Goal: Find contact information: Find contact information

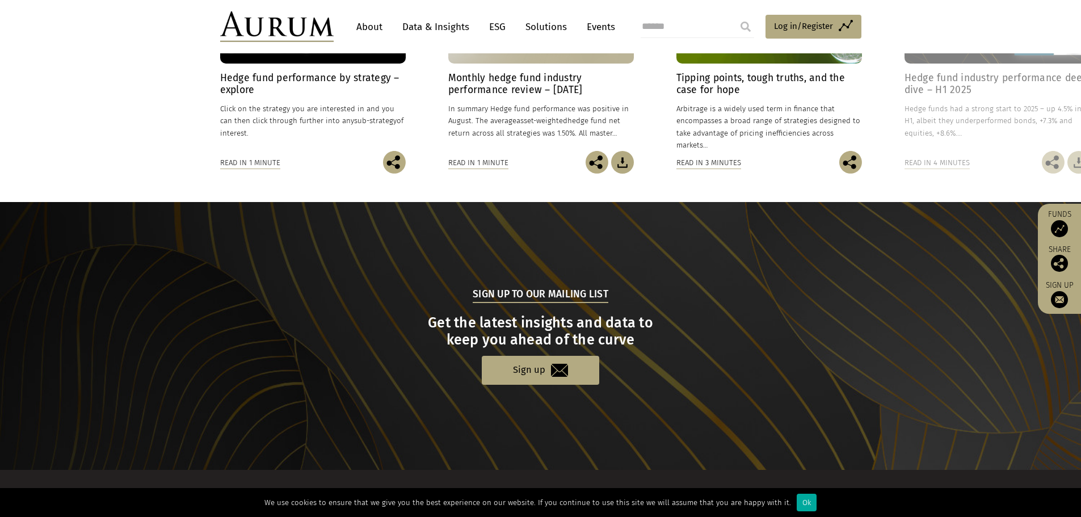
scroll to position [1069, 0]
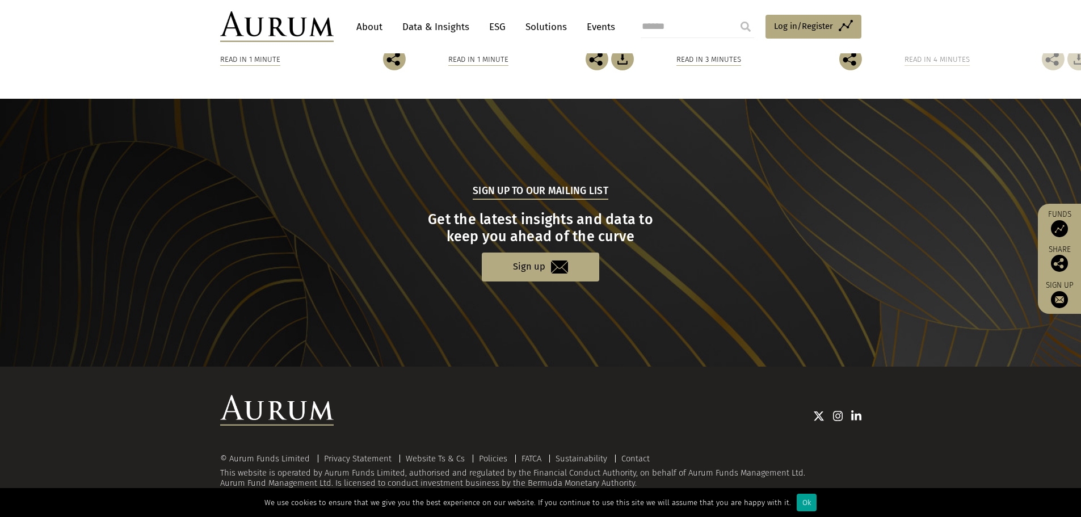
click at [797, 507] on div "Ok" at bounding box center [807, 503] width 20 height 18
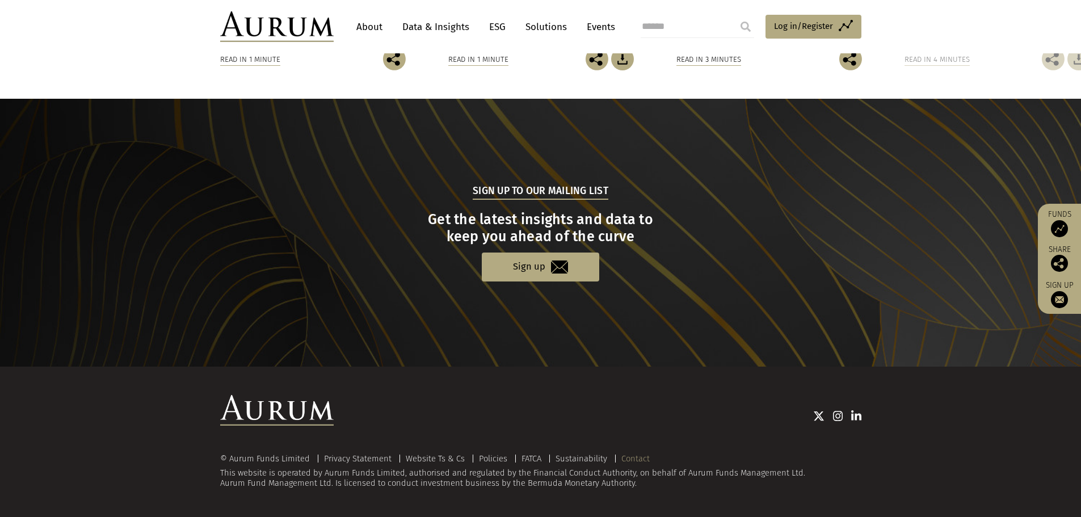
click at [646, 457] on link "Contact" at bounding box center [636, 459] width 28 height 10
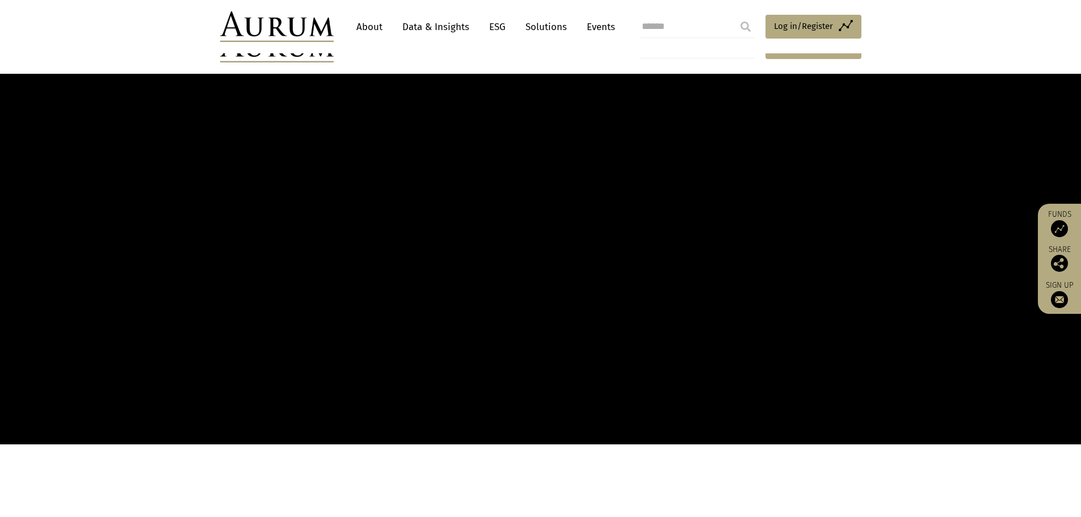
scroll to position [1069, 0]
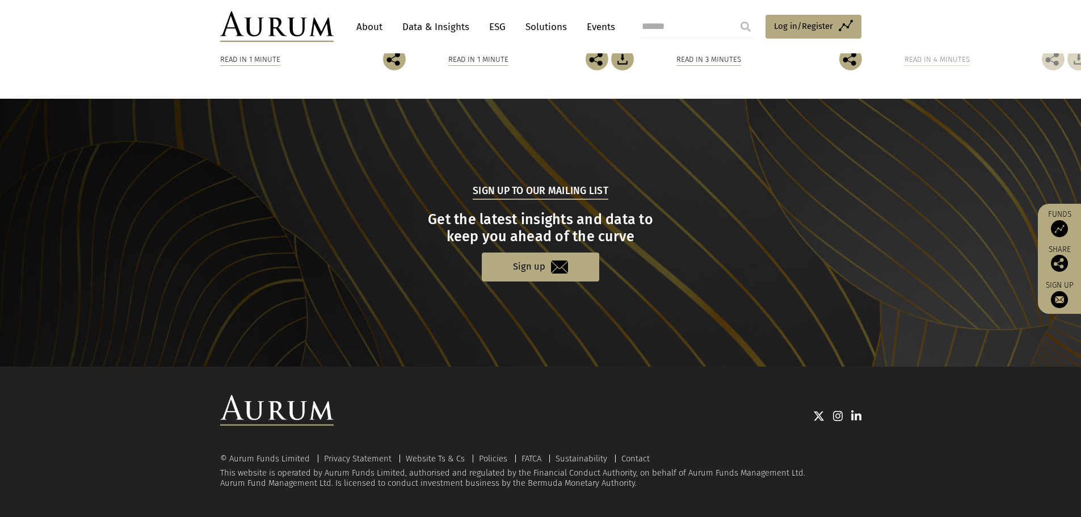
click at [644, 456] on link "Contact" at bounding box center [636, 459] width 28 height 10
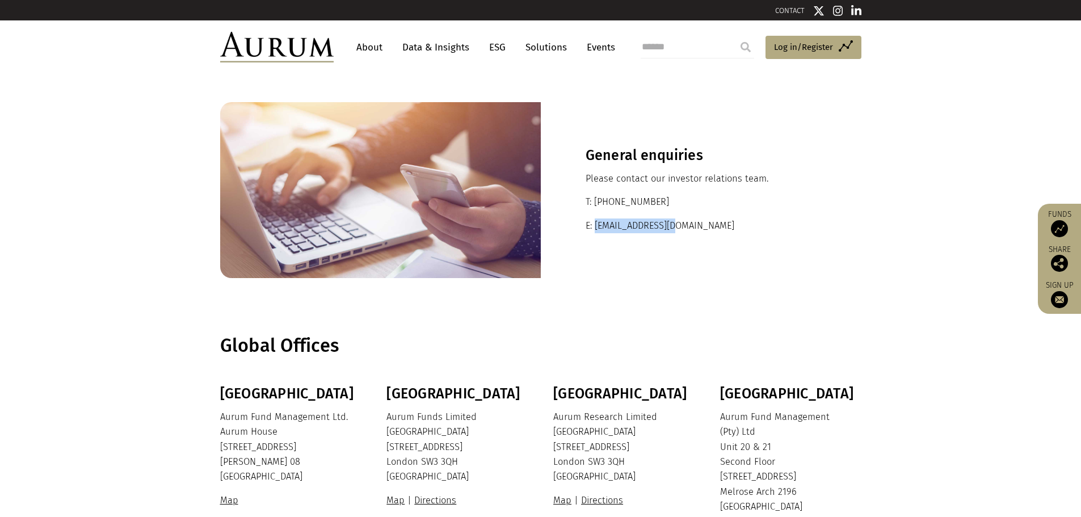
drag, startPoint x: 709, startPoint y: 229, endPoint x: 594, endPoint y: 241, distance: 115.3
click at [594, 241] on div "General enquiries Please contact our investor relations team. T: +44 20 7589 11…" at bounding box center [701, 190] width 321 height 176
copy p "ir@aurumfunds.com"
click at [881, 249] on section "General enquiries Please contact our investor relations team. T: +44 20 7589 11…" at bounding box center [540, 190] width 1081 height 233
